Goal: Transaction & Acquisition: Download file/media

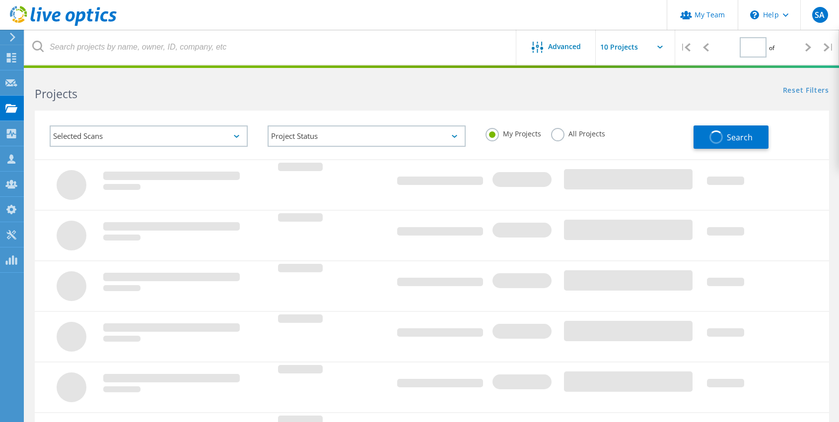
type input "1"
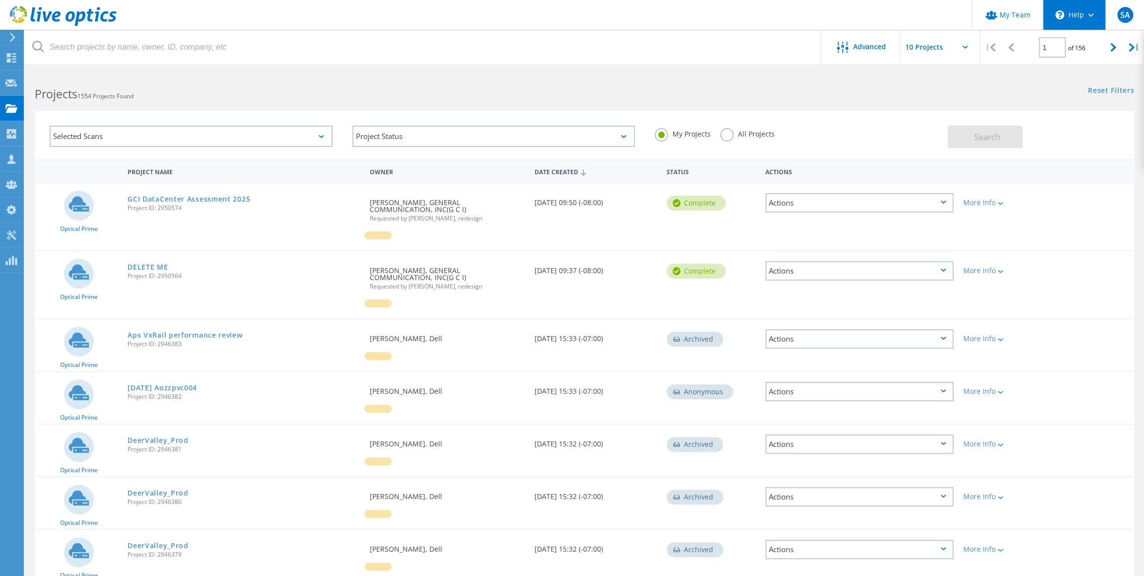
click at [843, 21] on div "\n Help" at bounding box center [1074, 15] width 63 height 30
click at [7, 35] on div at bounding box center [10, 37] width 15 height 9
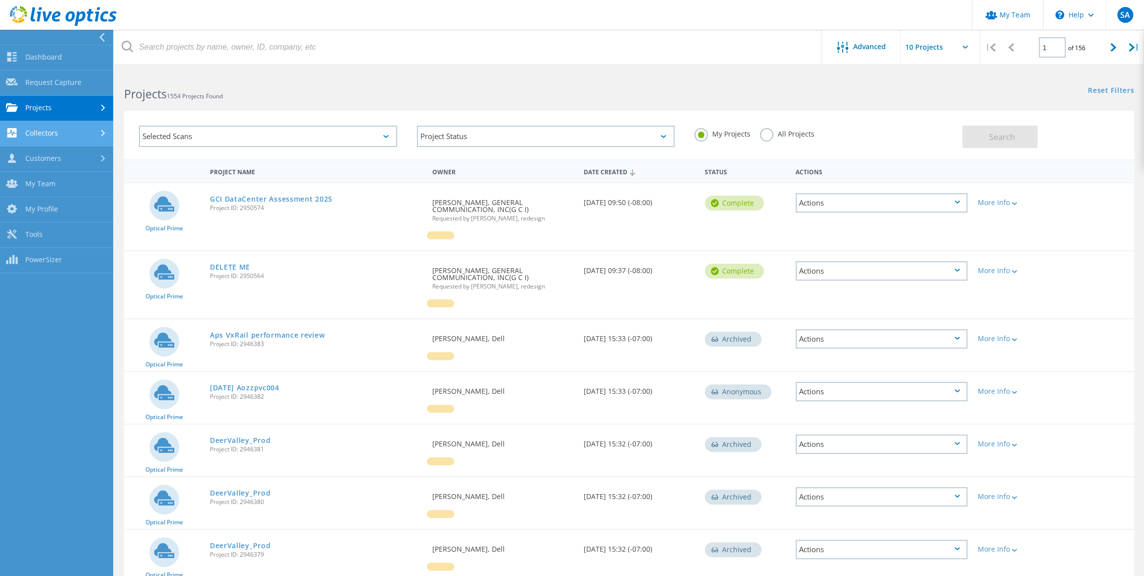
click at [62, 128] on link "Collectors" at bounding box center [56, 133] width 113 height 25
click at [69, 158] on link "Download Collector" at bounding box center [56, 158] width 113 height 25
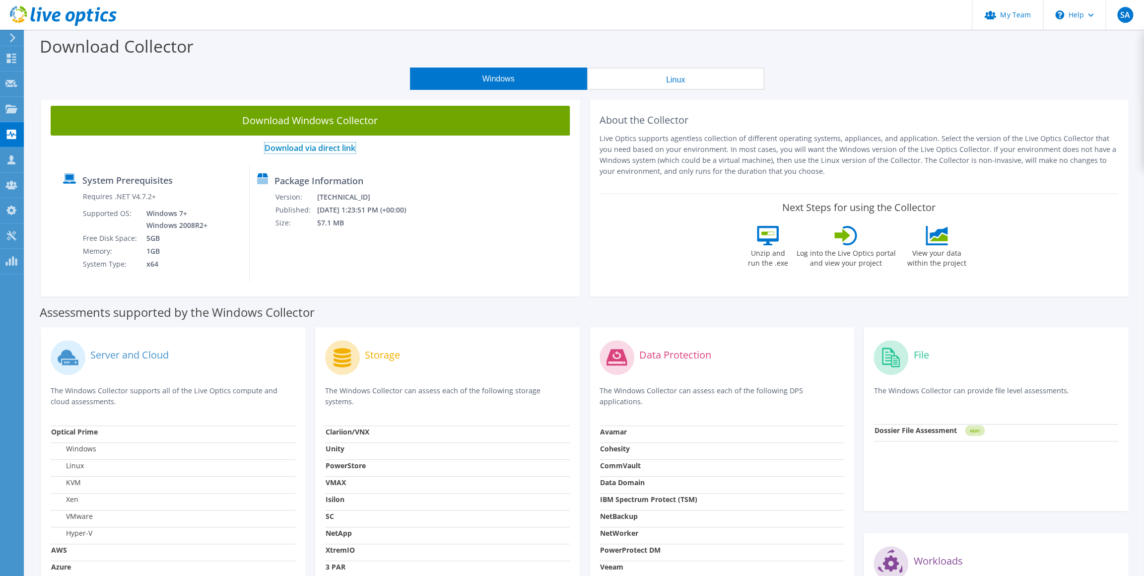
click at [330, 144] on link "Download via direct link" at bounding box center [310, 147] width 91 height 11
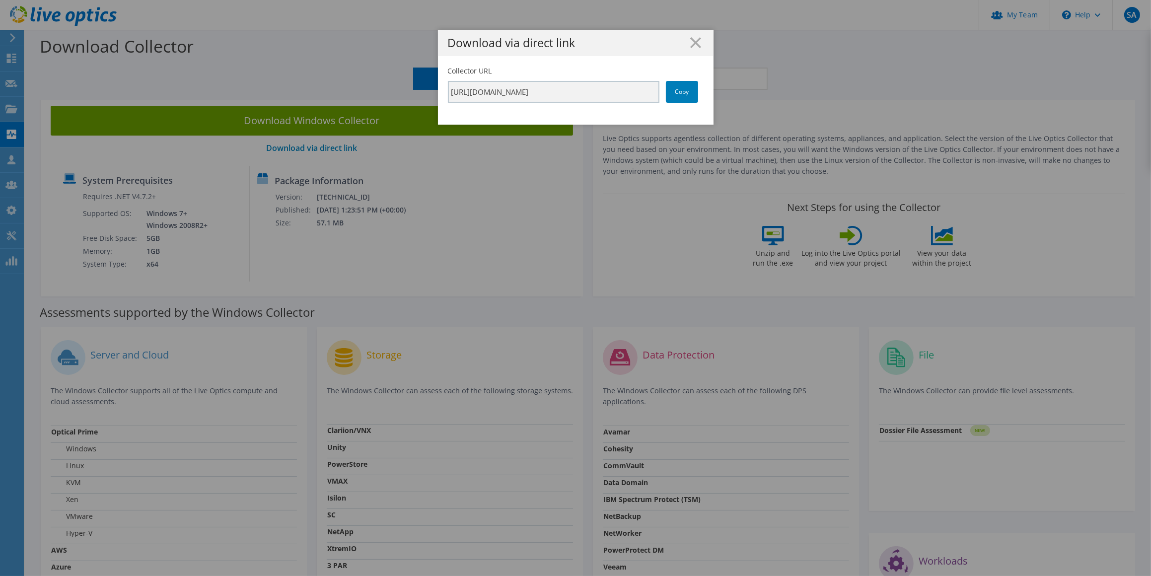
click at [691, 45] on icon at bounding box center [695, 42] width 11 height 11
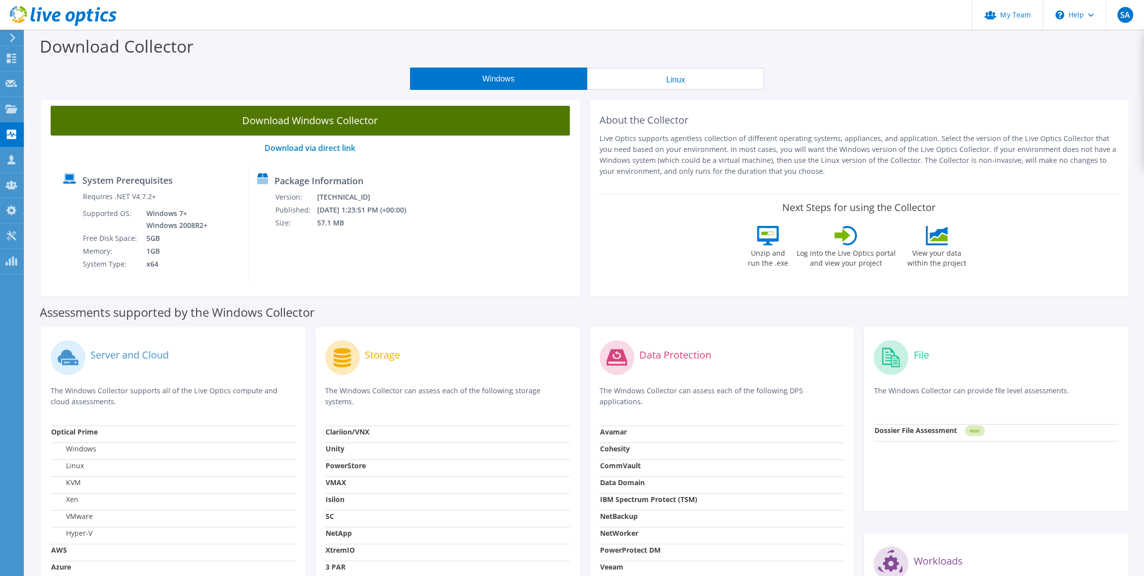
click at [305, 128] on link "Download Windows Collector" at bounding box center [310, 121] width 519 height 30
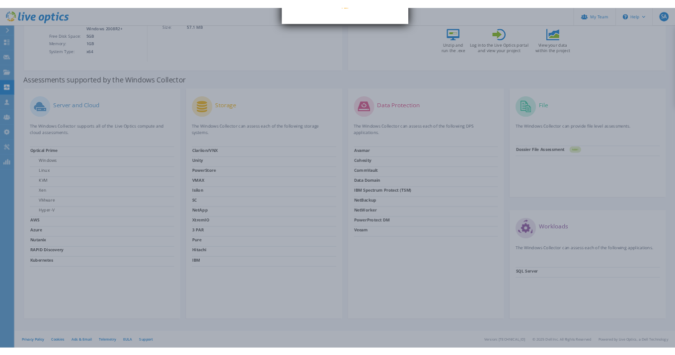
scroll to position [191, 0]
